Goal: Task Accomplishment & Management: Manage account settings

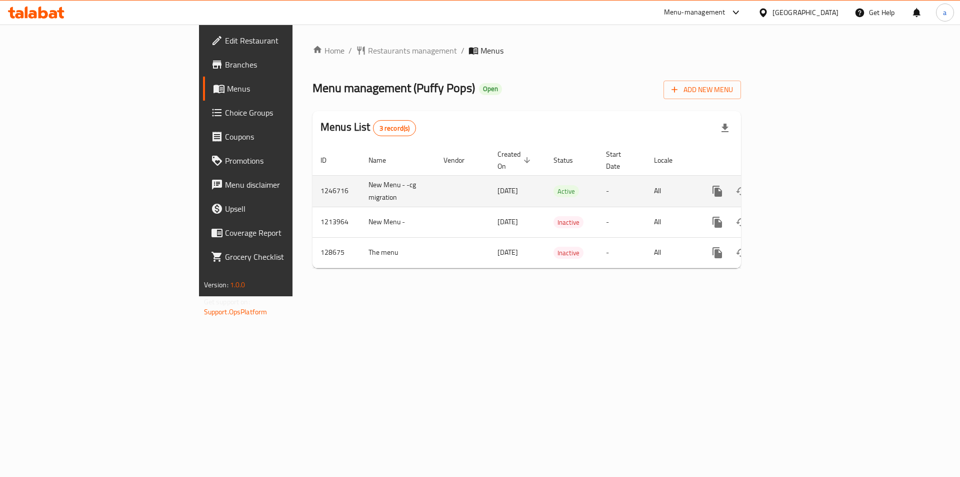
click at [796, 185] on icon "enhanced table" at bounding box center [790, 191] width 12 height 12
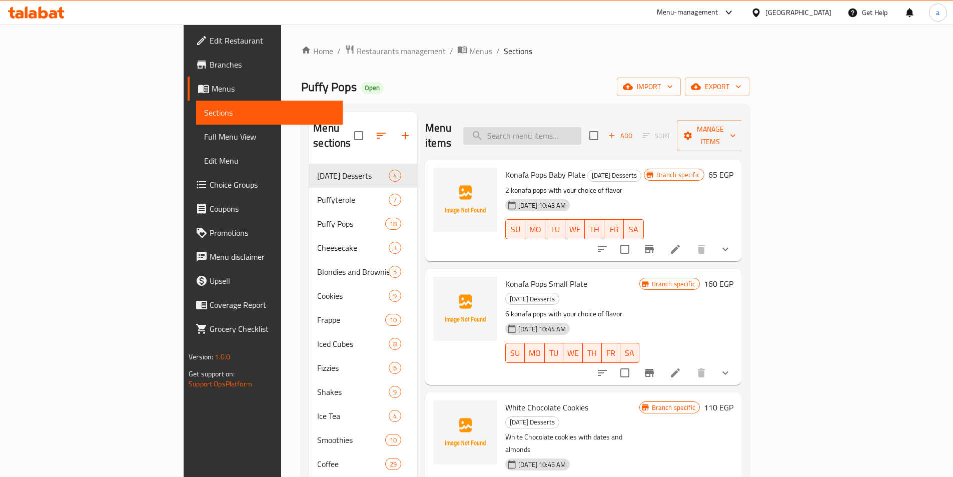
click at [581, 127] on input "search" at bounding box center [522, 136] width 118 height 18
paste input "Half And Half Cheesecake"
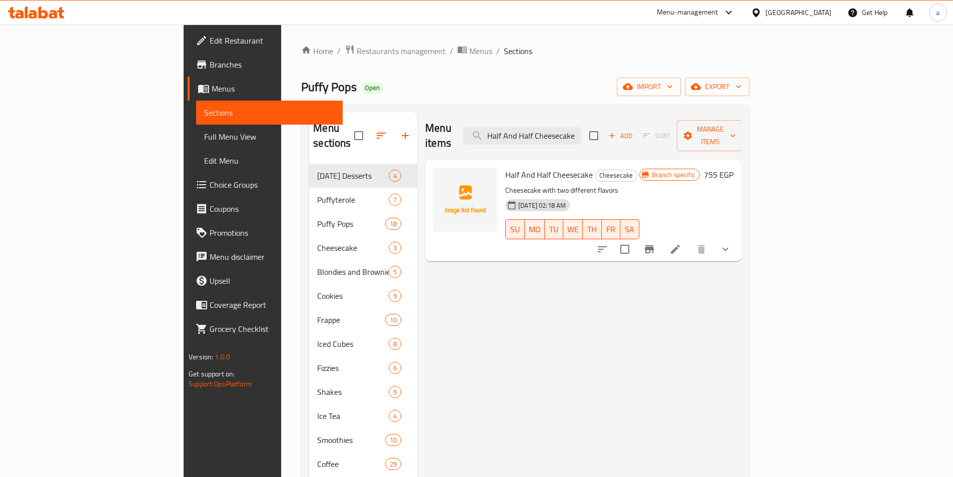
type input "Half And Half Cheesecake"
click at [681, 243] on icon at bounding box center [675, 249] width 12 height 12
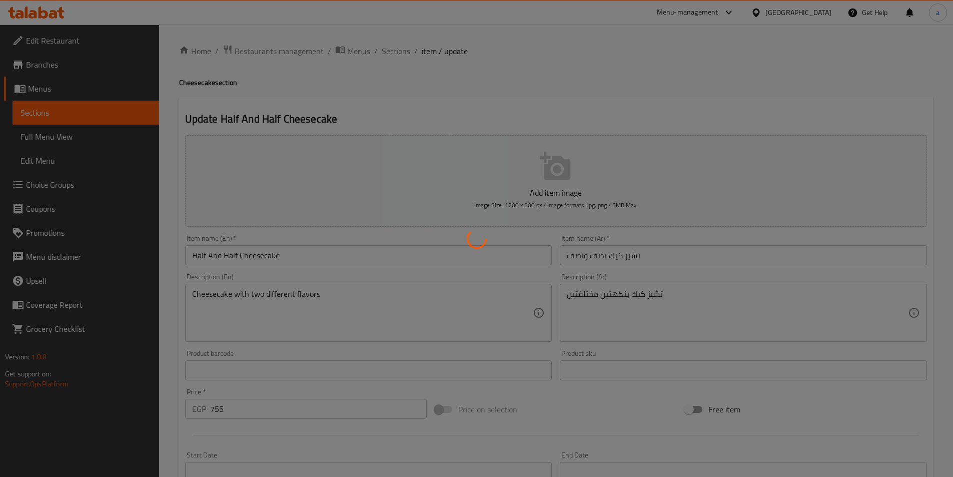
type input "الإضافات:"
type input "0"
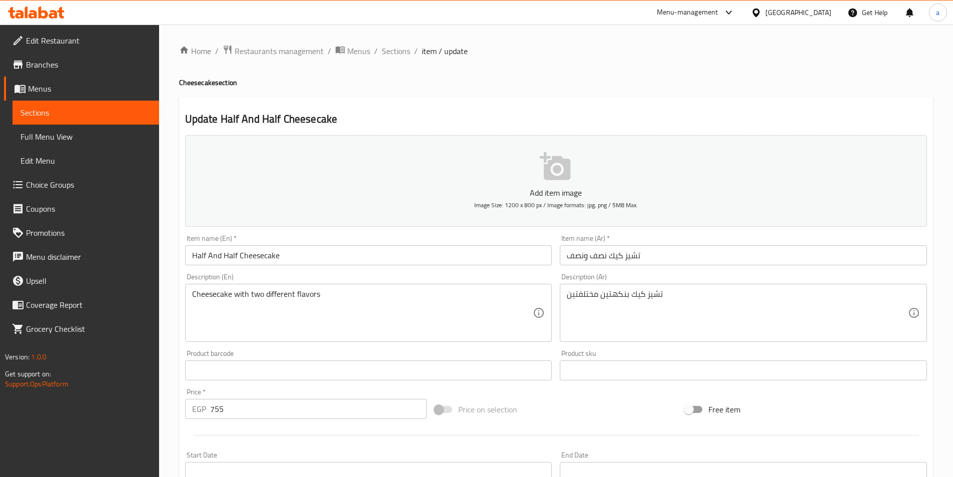
click at [413, 100] on div "Update Half And Half Cheesecake Add item image Image Size: 1200 x 800 px / Imag…" at bounding box center [556, 396] width 754 height 599
click at [408, 49] on span "Sections" at bounding box center [396, 51] width 29 height 12
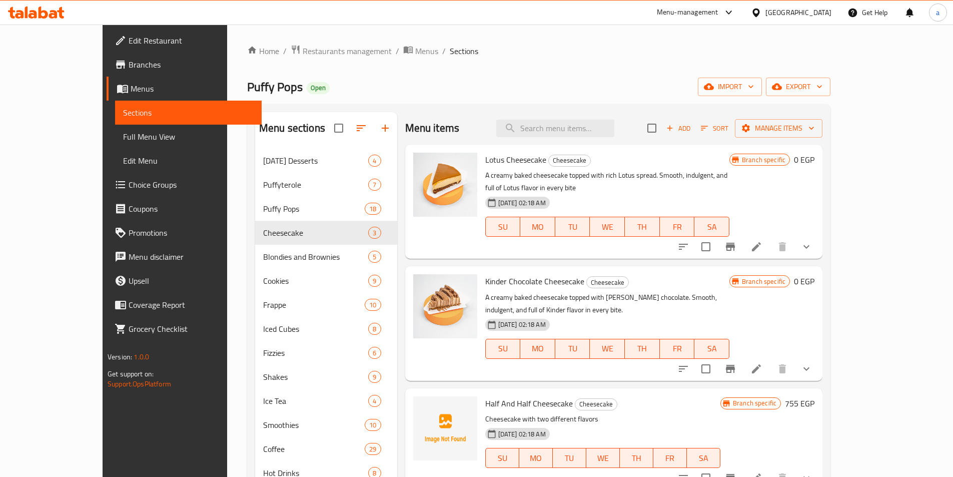
click at [582, 138] on div "Menu items Add Sort Manage items" at bounding box center [614, 128] width 418 height 33
click at [590, 130] on input "search" at bounding box center [555, 129] width 118 height 18
paste input "Nutella Brownies"
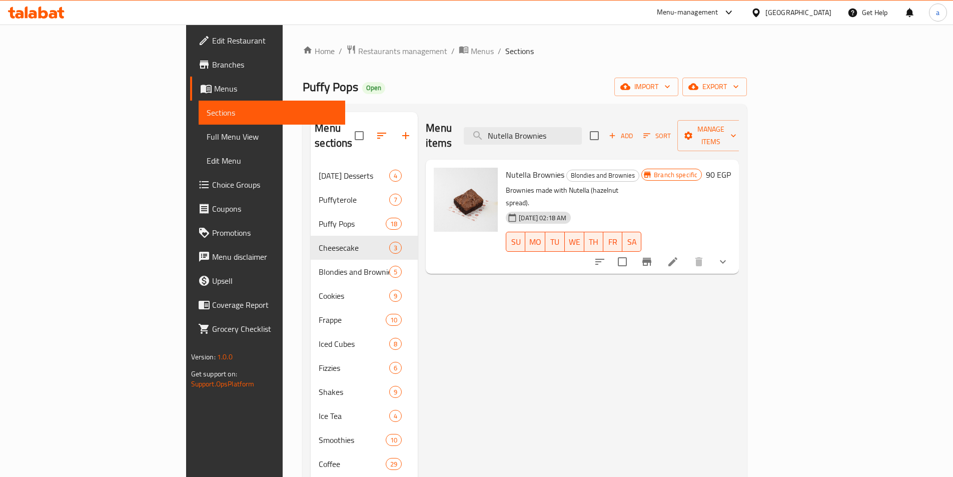
type input "Nutella Brownies"
click at [679, 256] on icon at bounding box center [673, 262] width 12 height 12
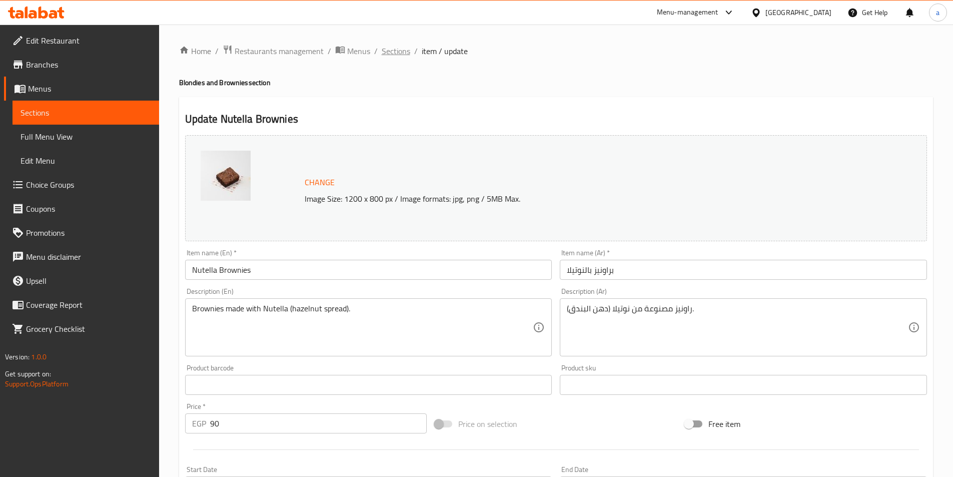
click at [399, 53] on span "Sections" at bounding box center [396, 51] width 29 height 12
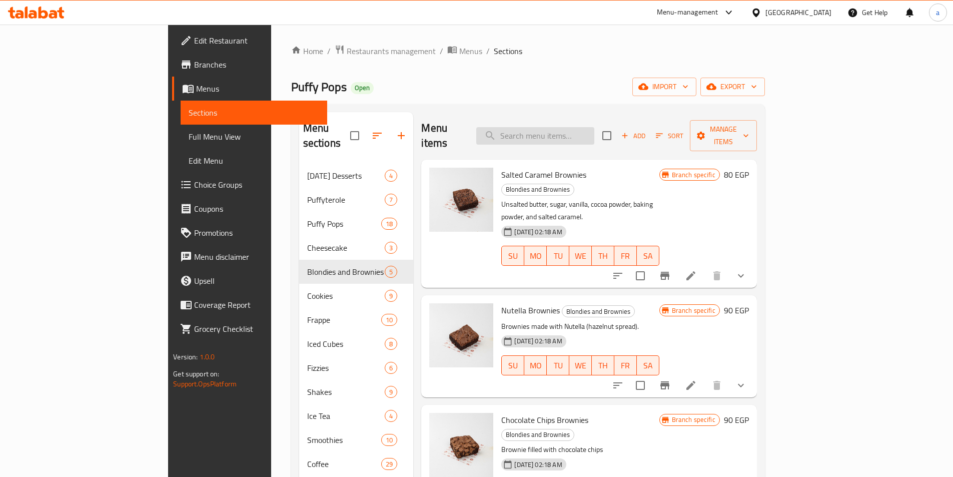
click at [578, 127] on input "search" at bounding box center [535, 136] width 118 height 18
paste input "Nutella Brownies"
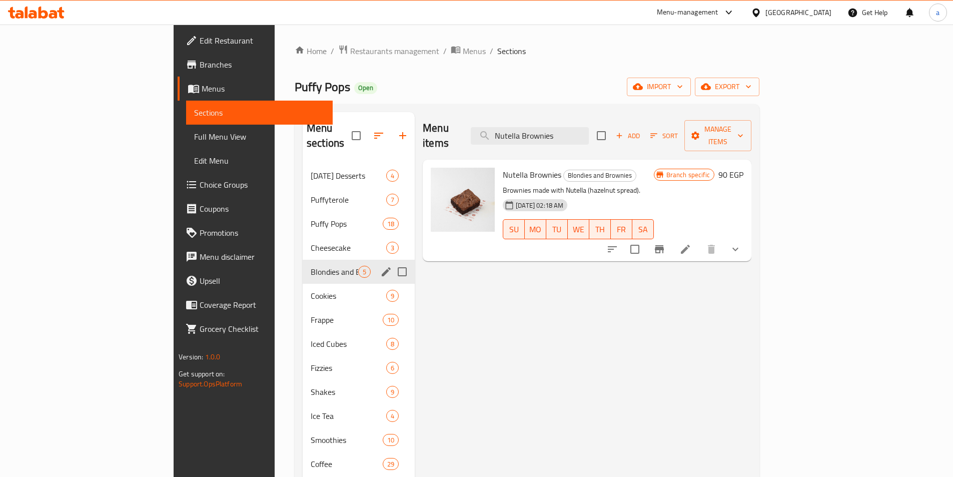
type input "Nutella Brownies"
click at [311, 266] on span "Blondies and Brownies" at bounding box center [335, 272] width 48 height 12
click at [311, 170] on span "[DATE] Desserts" at bounding box center [335, 176] width 48 height 12
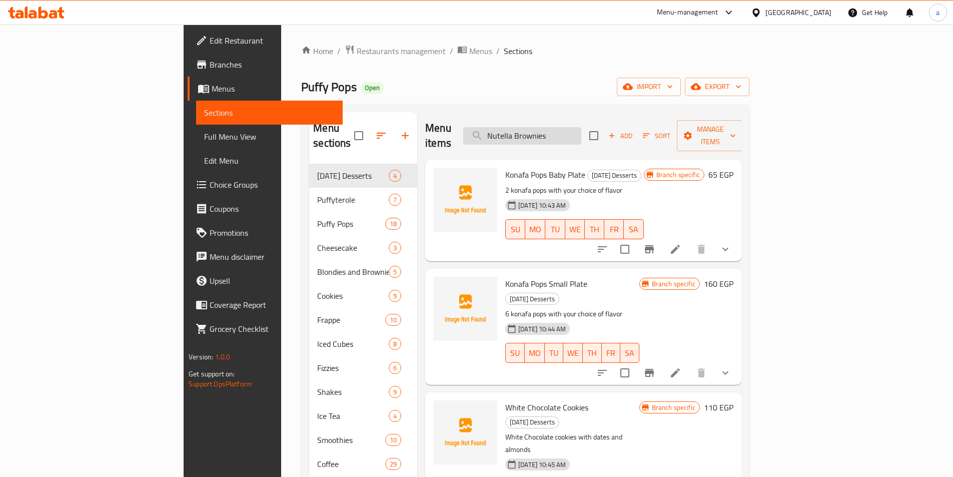
click at [581, 132] on input "Nutella Brownies" at bounding box center [522, 136] width 118 height 18
click at [504, 52] on span "Sections" at bounding box center [518, 51] width 29 height 12
click at [581, 133] on input "Nutella Brownies" at bounding box center [522, 136] width 118 height 18
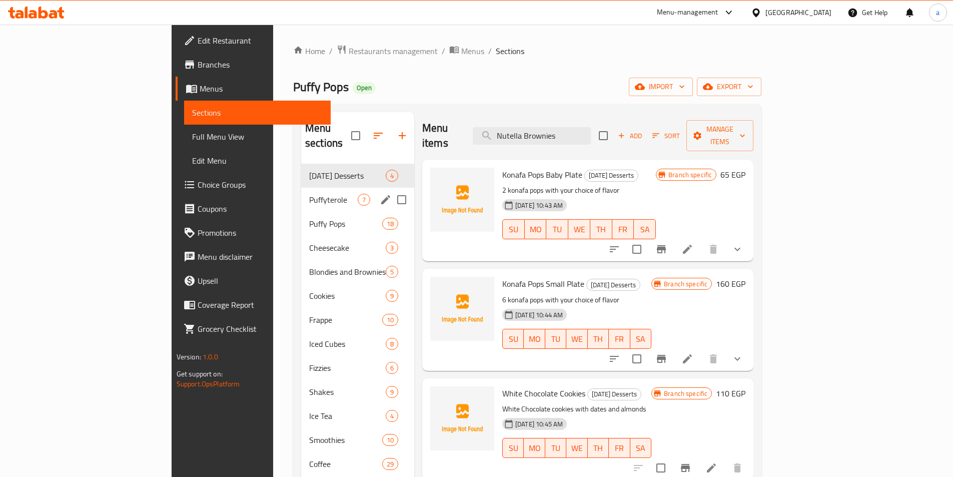
click at [309, 194] on span "Puffyterole" at bounding box center [333, 200] width 49 height 12
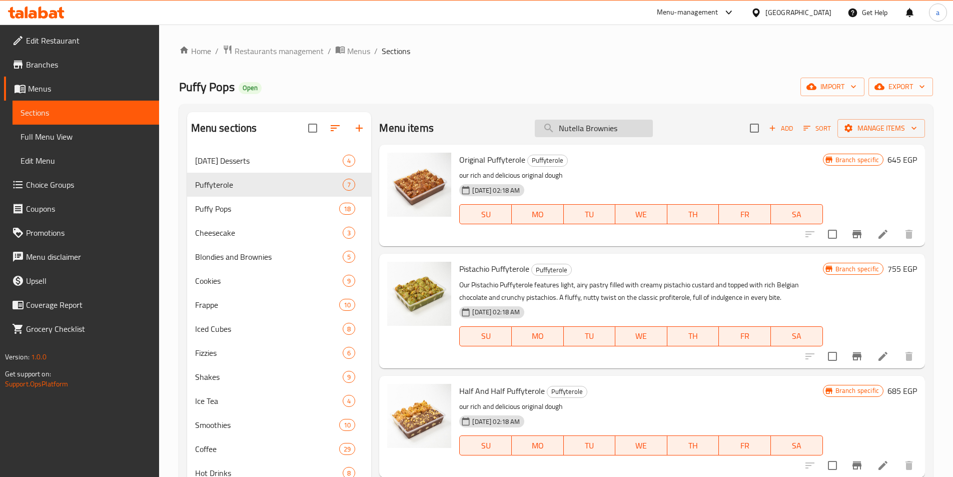
click at [573, 128] on input "Nutella Brownies" at bounding box center [594, 129] width 118 height 18
click at [269, 213] on span "Puffy Pops" at bounding box center [253, 209] width 117 height 12
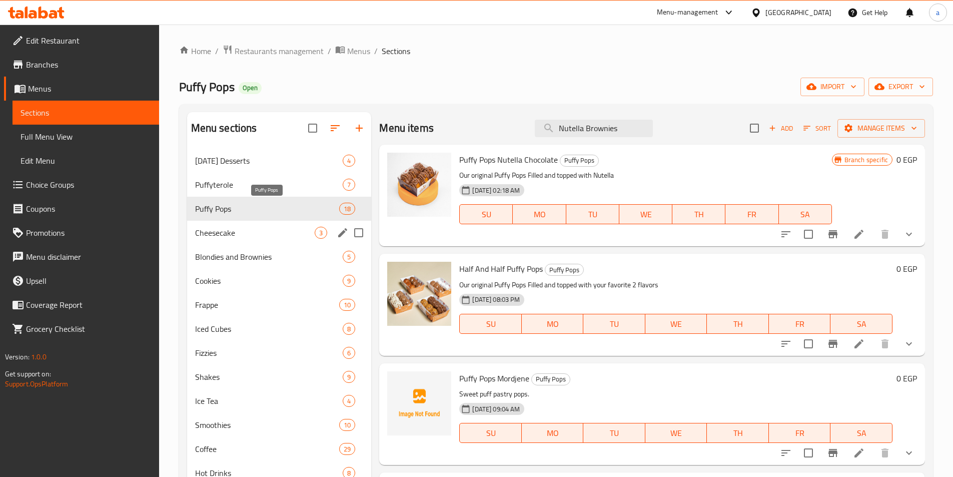
click at [271, 231] on span "Cheesecake" at bounding box center [255, 233] width 120 height 12
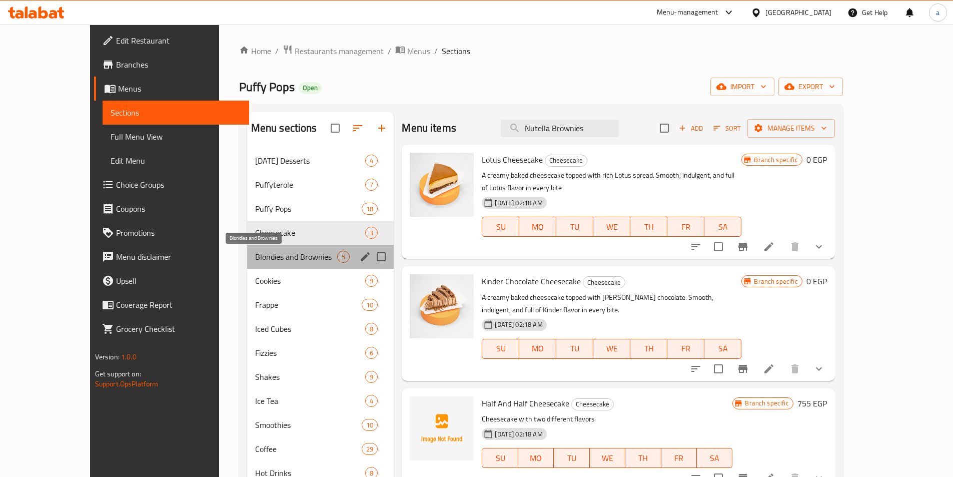
click at [267, 254] on span "Blondies and Brownies" at bounding box center [296, 257] width 83 height 12
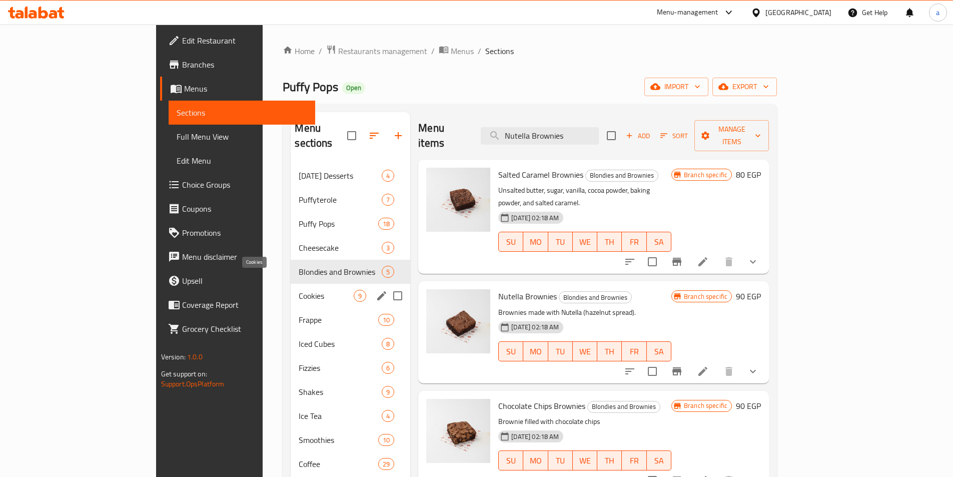
click at [299, 290] on span "Cookies" at bounding box center [326, 296] width 55 height 12
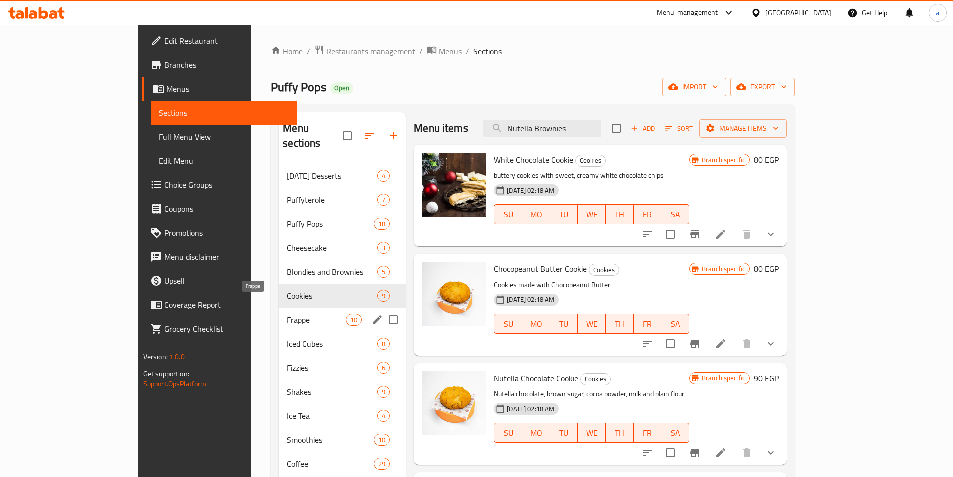
click at [287, 314] on span "Frappe" at bounding box center [316, 320] width 59 height 12
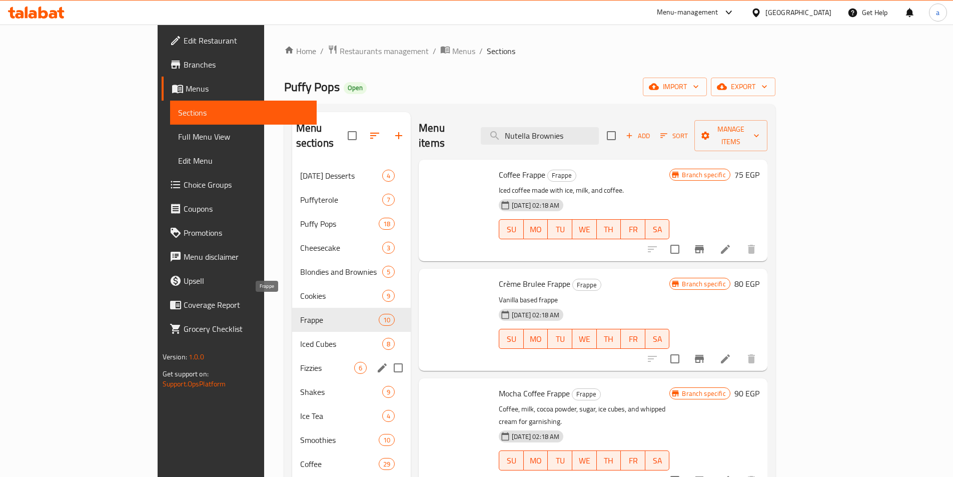
click at [292, 363] on div "Fizzies 6" at bounding box center [351, 368] width 119 height 24
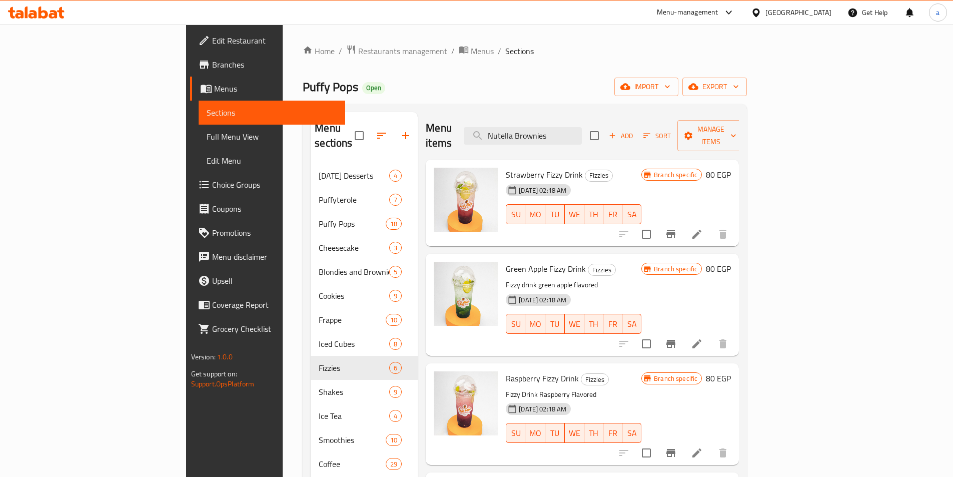
click at [505, 97] on div "Home / Restaurants management / Menus / Sections Puffy Pops Open import export …" at bounding box center [525, 321] width 444 height 552
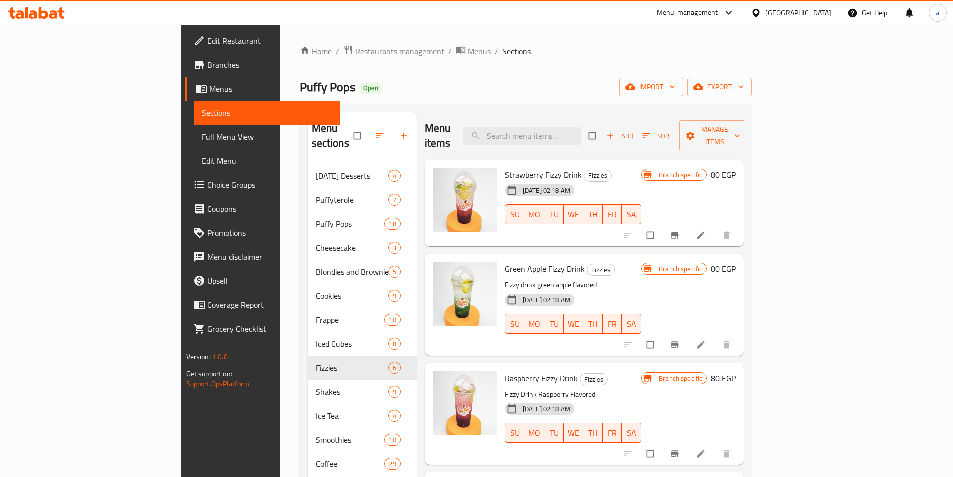
click at [564, 140] on div "Menu items Add Sort Manage items" at bounding box center [585, 136] width 320 height 48
click at [567, 127] on input "search" at bounding box center [522, 136] width 118 height 18
paste input "Nutella Brownies"
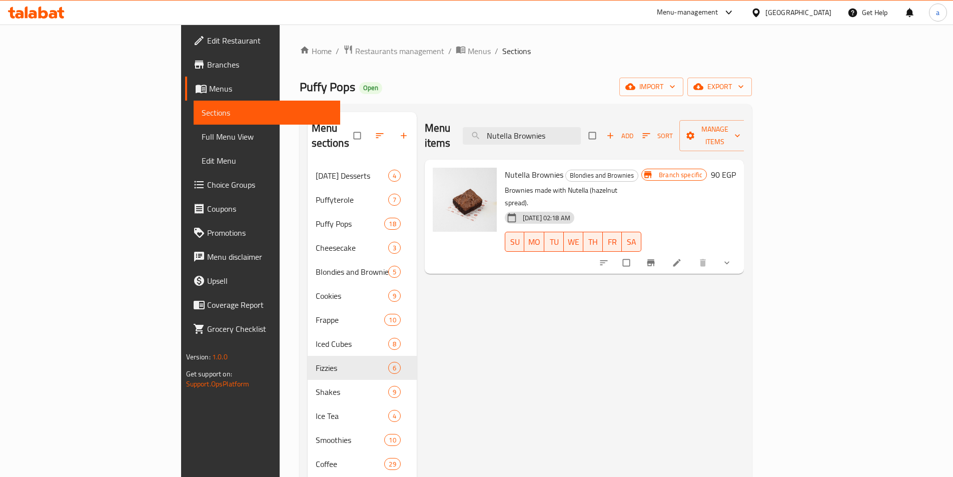
type input "Nutella Brownies"
click at [682, 258] on icon at bounding box center [677, 263] width 10 height 10
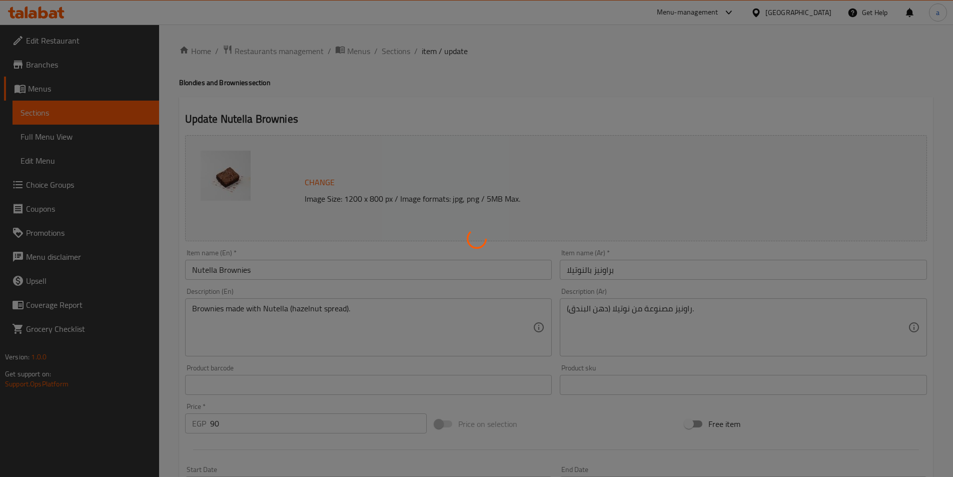
type input "الإضافات:"
type input "0"
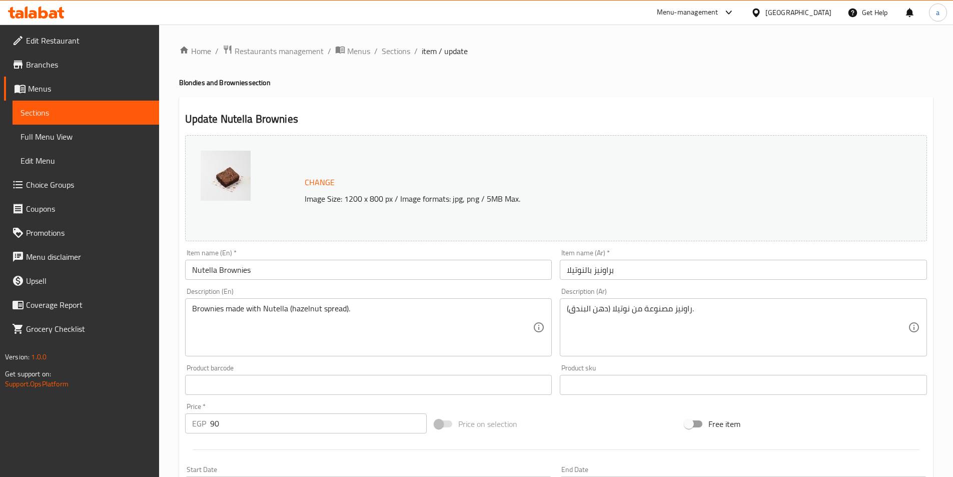
click at [294, 43] on div "Home / Restaurants management / Menus / Sections / item / update Blondies and B…" at bounding box center [556, 381] width 794 height 713
click at [292, 50] on span "Restaurants management" at bounding box center [279, 51] width 89 height 12
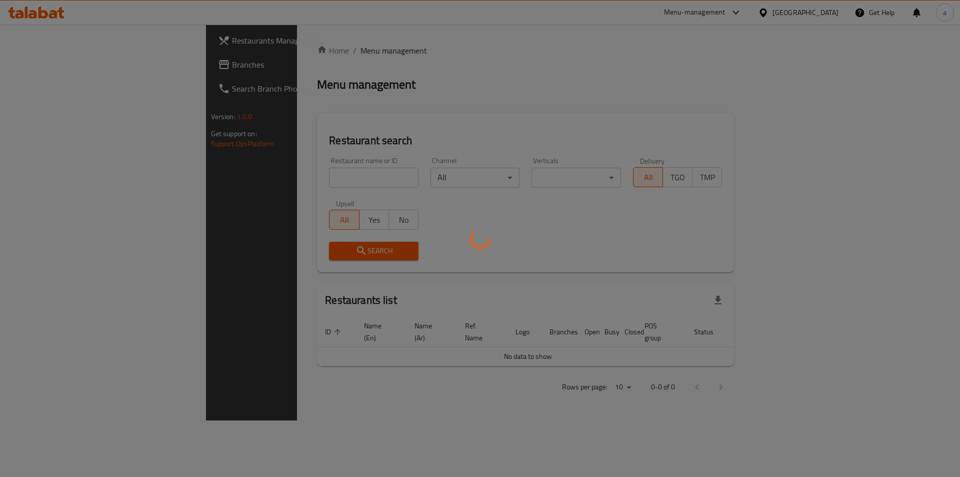
click at [72, 58] on div at bounding box center [480, 238] width 960 height 477
click at [75, 66] on div at bounding box center [480, 238] width 960 height 477
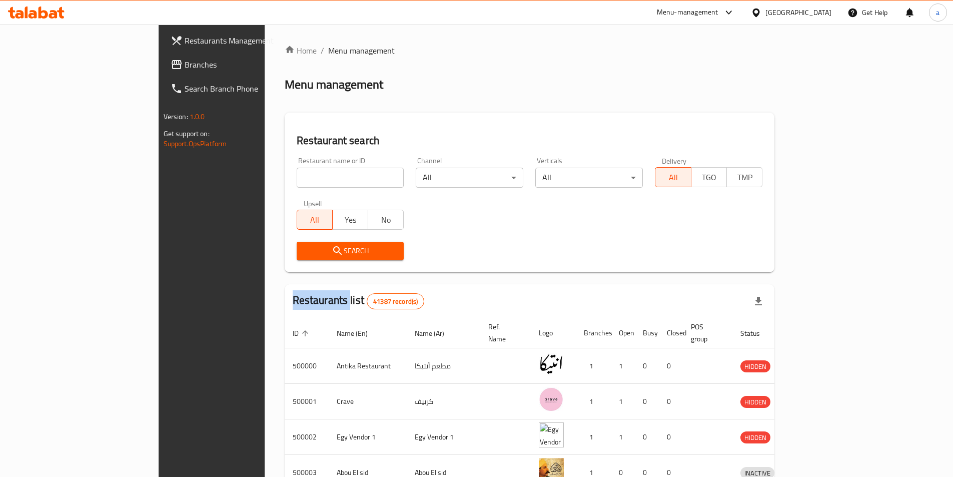
click at [159, 66] on div "Restaurants Management Branches Search Branch Phone Version: 1.0.0 Get support …" at bounding box center [477, 391] width 636 height 733
click at [185, 66] on span "Branches" at bounding box center [247, 65] width 125 height 12
